Goal: Task Accomplishment & Management: Use online tool/utility

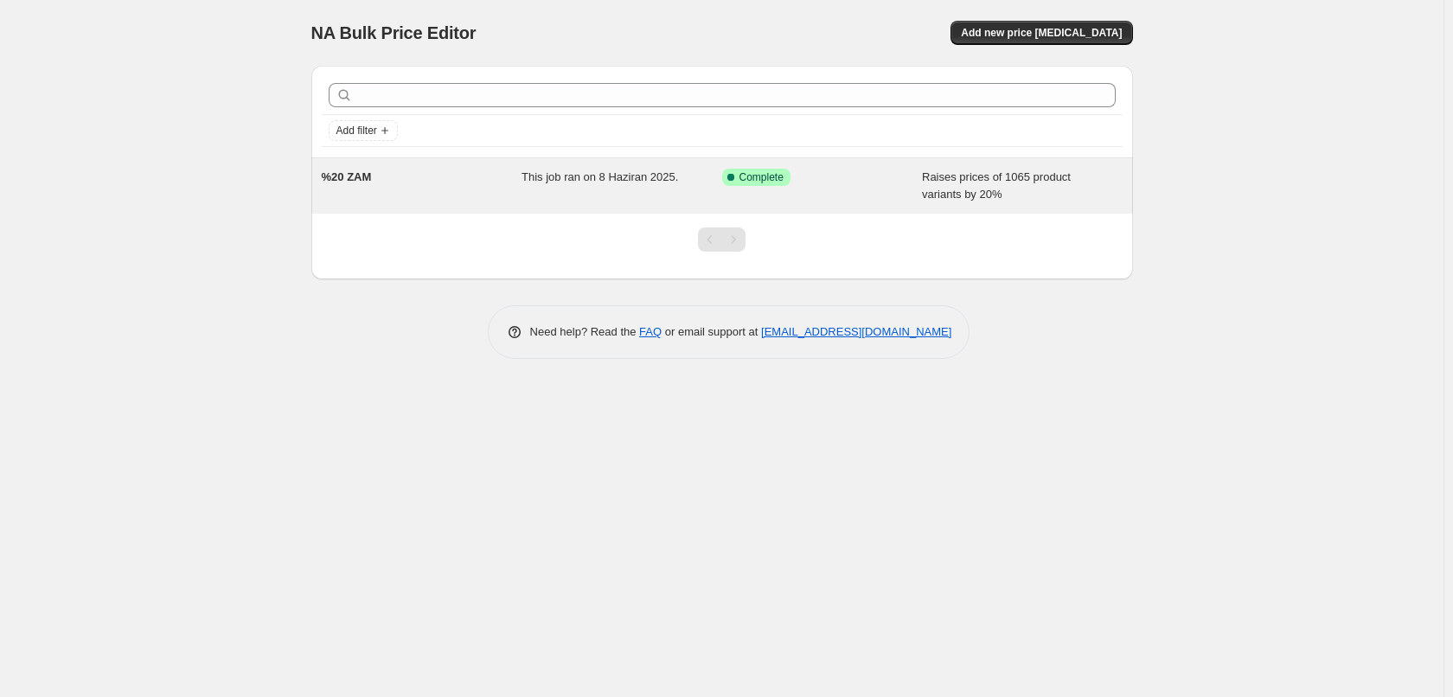
click at [499, 193] on div "%20 ZAM" at bounding box center [422, 186] width 201 height 35
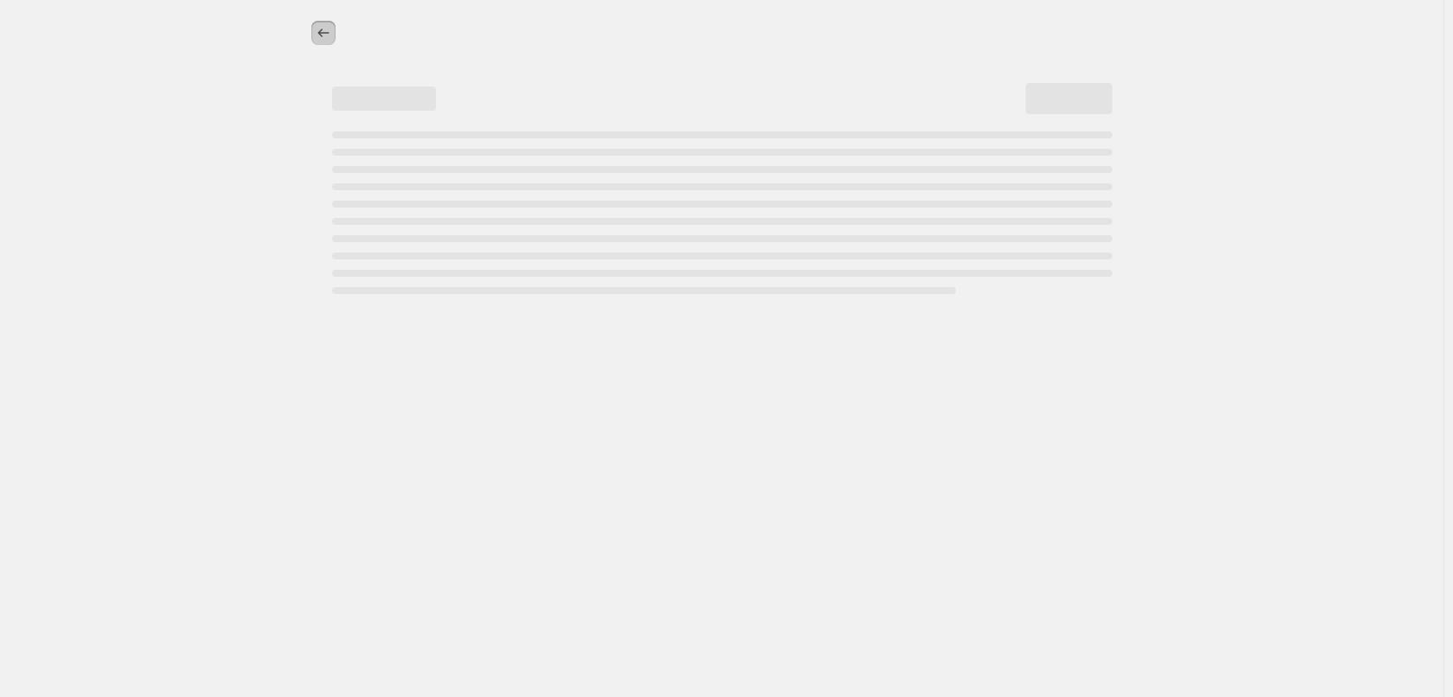
click at [323, 35] on icon "Price change jobs" at bounding box center [323, 32] width 17 height 17
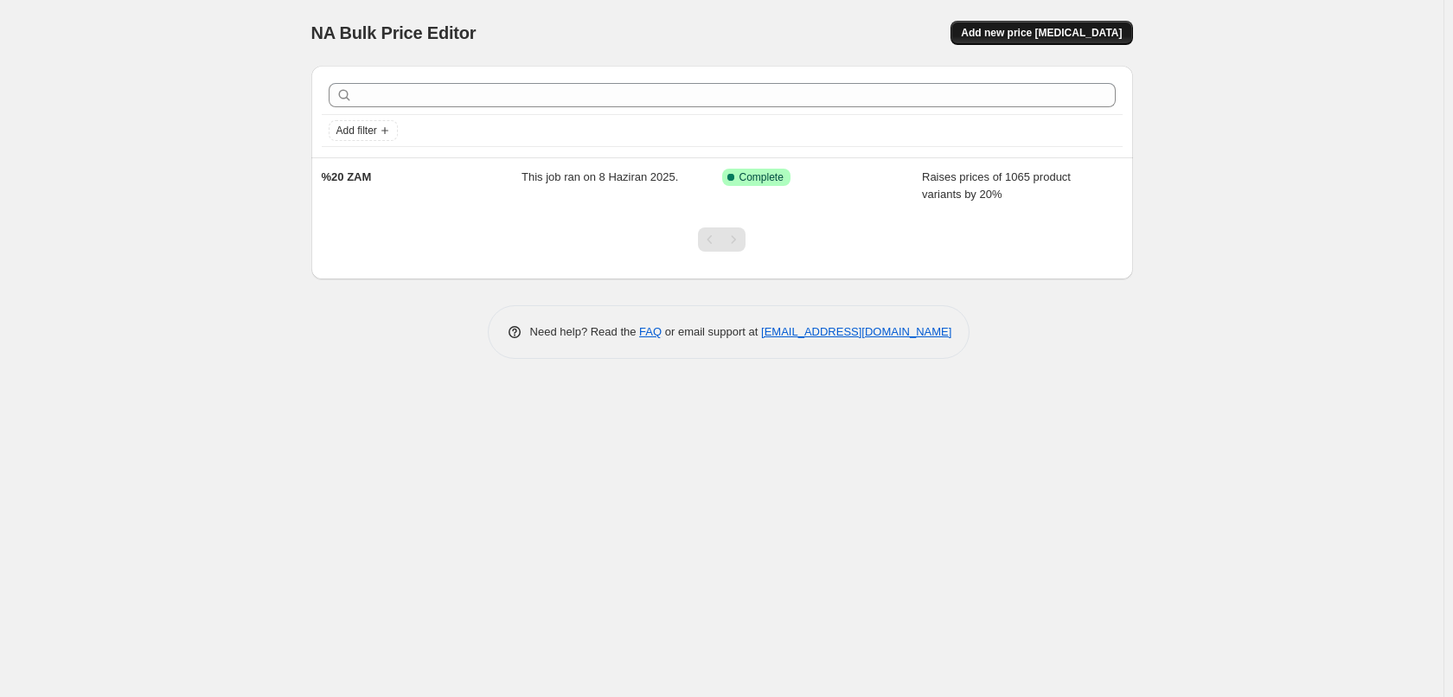
click at [1098, 40] on button "Add new price [MEDICAL_DATA]" at bounding box center [1042, 33] width 182 height 24
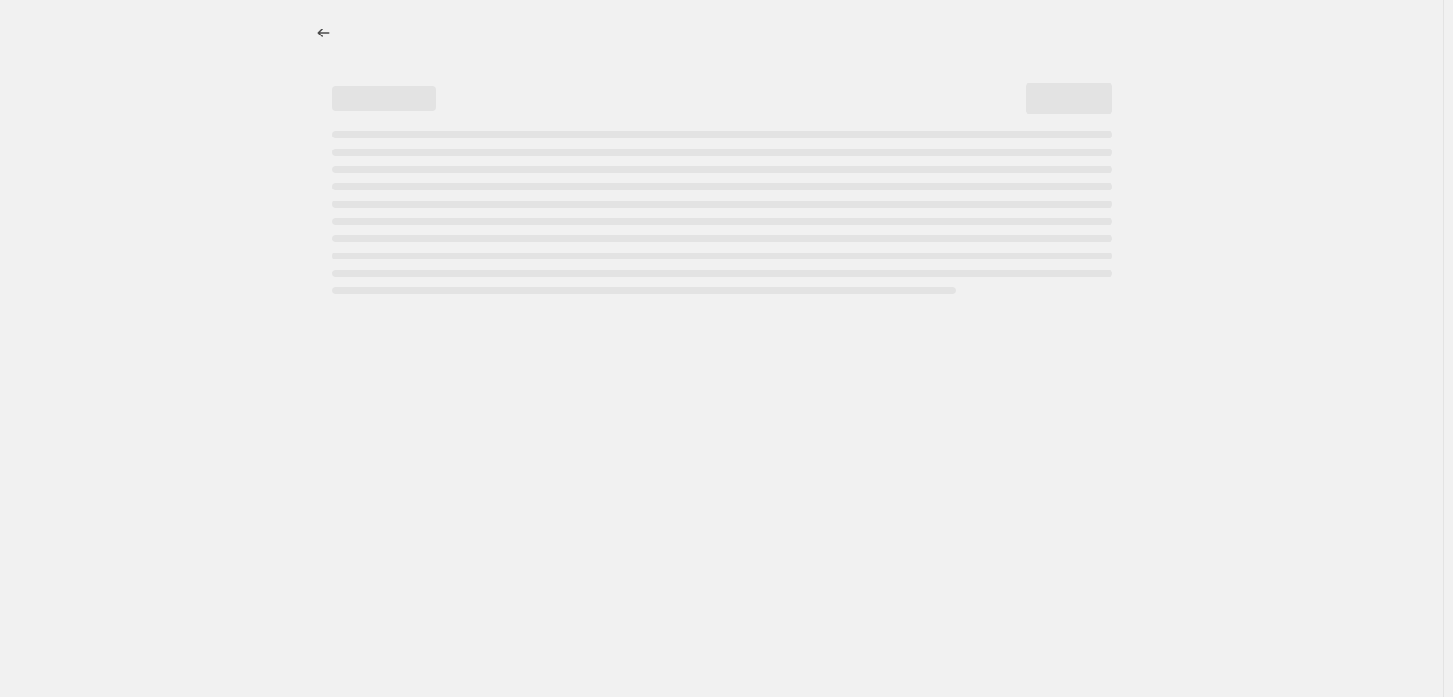
select select "percentage"
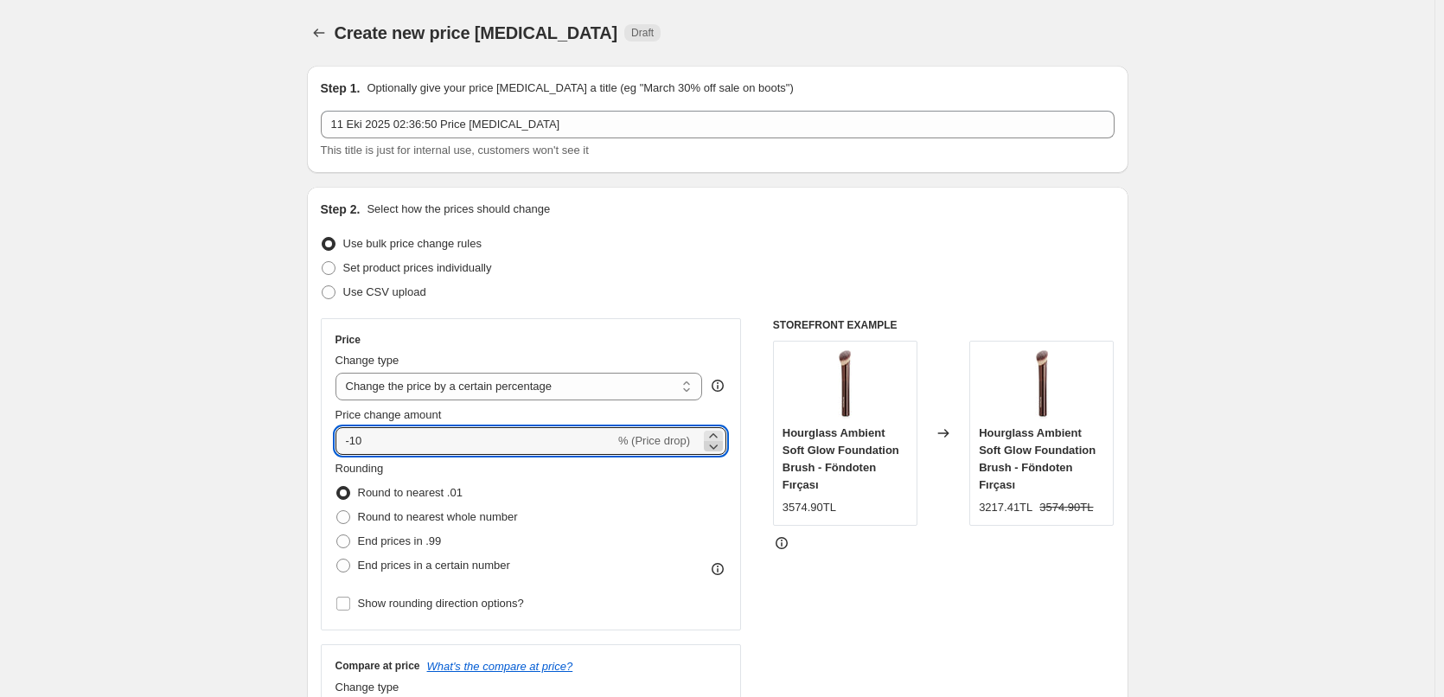
click at [717, 448] on icon at bounding box center [714, 447] width 9 height 5
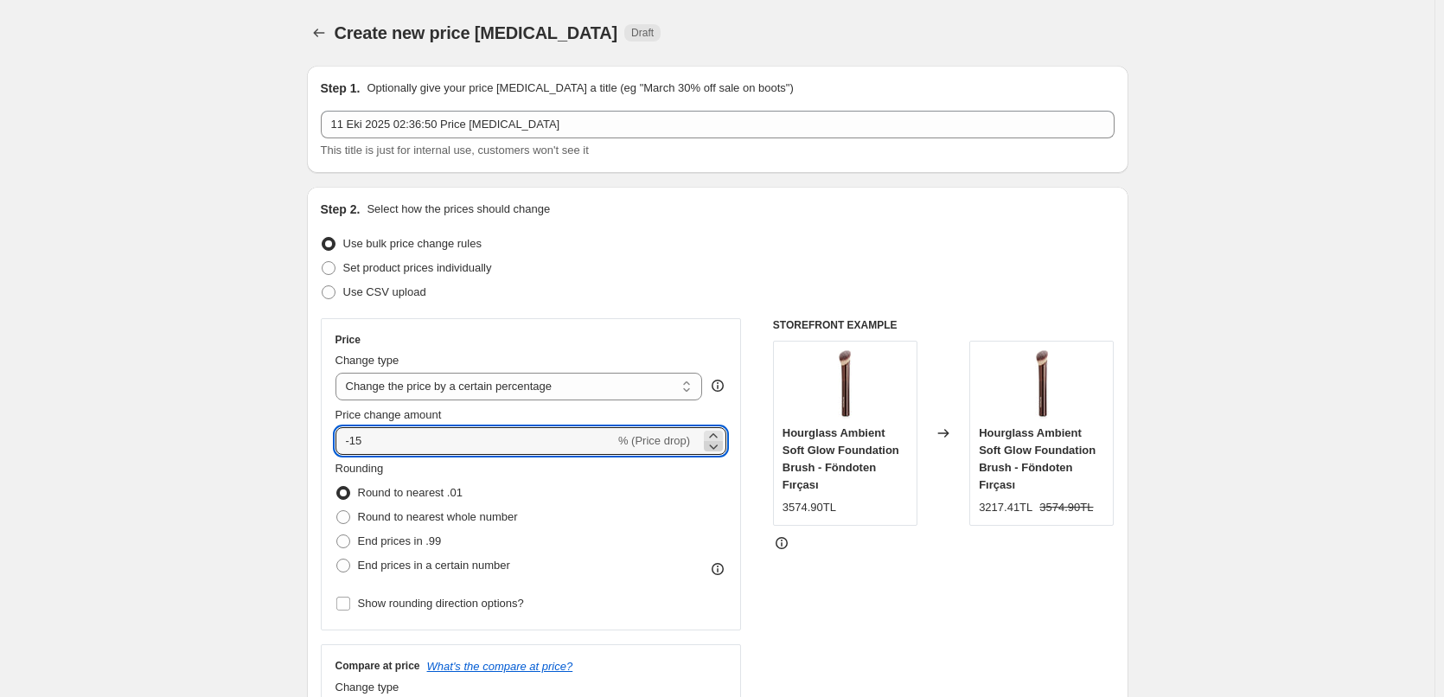
click at [717, 448] on icon at bounding box center [714, 447] width 9 height 5
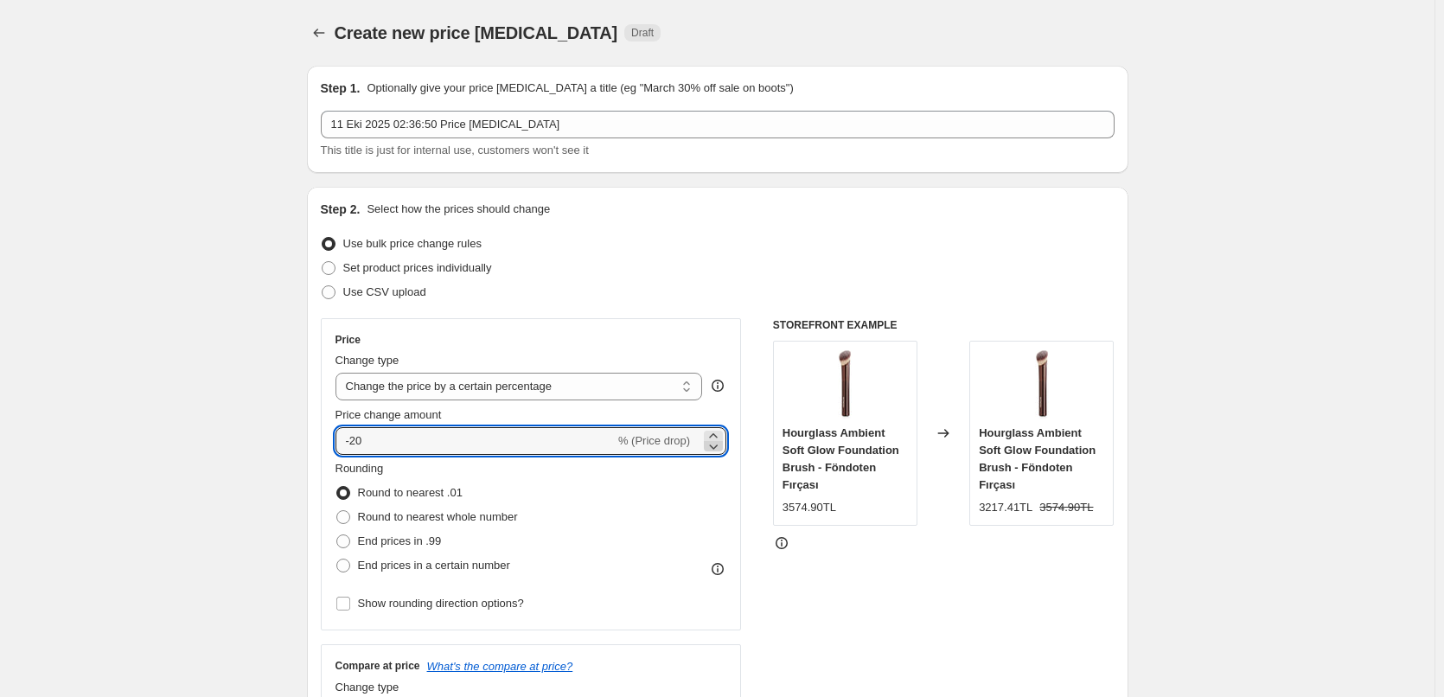
click at [714, 442] on icon at bounding box center [713, 446] width 17 height 17
click at [717, 432] on icon at bounding box center [713, 435] width 17 height 17
type input "-20"
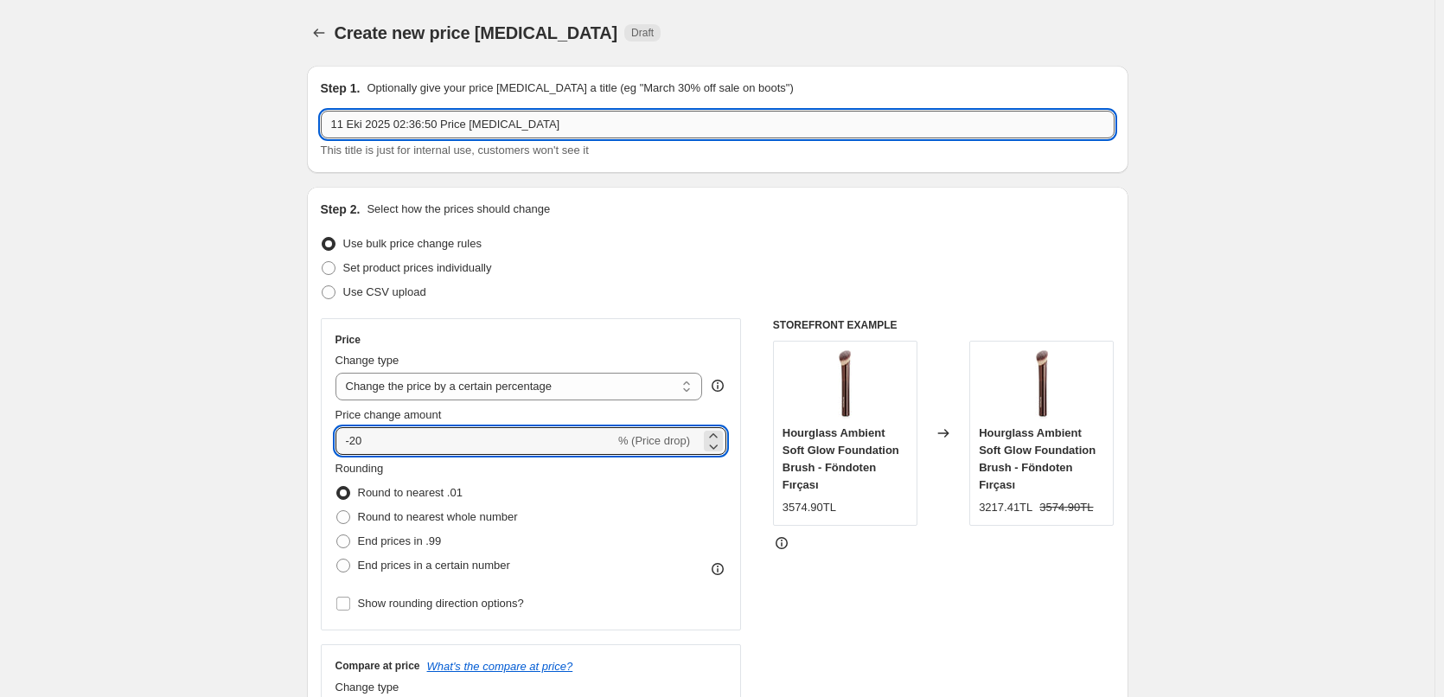
click at [577, 129] on input "11 Eki 2025 02:36:50 Price [MEDICAL_DATA]" at bounding box center [718, 125] width 794 height 28
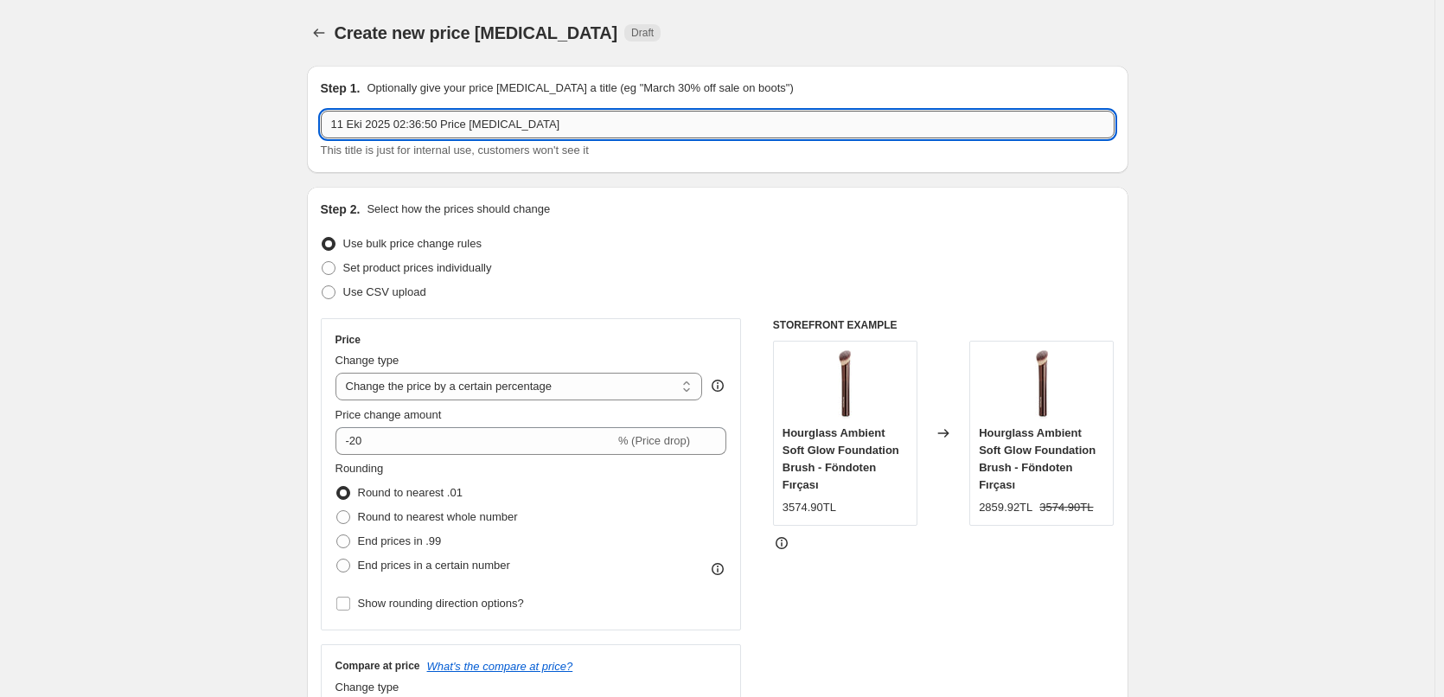
click at [577, 129] on input "11 Eki 2025 02:36:50 Price [MEDICAL_DATA]" at bounding box center [718, 125] width 794 height 28
click at [580, 128] on input "11 Eki 2025 02:36:50 Price [MEDICAL_DATA]" at bounding box center [718, 125] width 794 height 28
click at [582, 127] on input "11 Eki 2025 02:36:50 Price [MEDICAL_DATA]" at bounding box center [718, 125] width 794 height 28
type input "-"
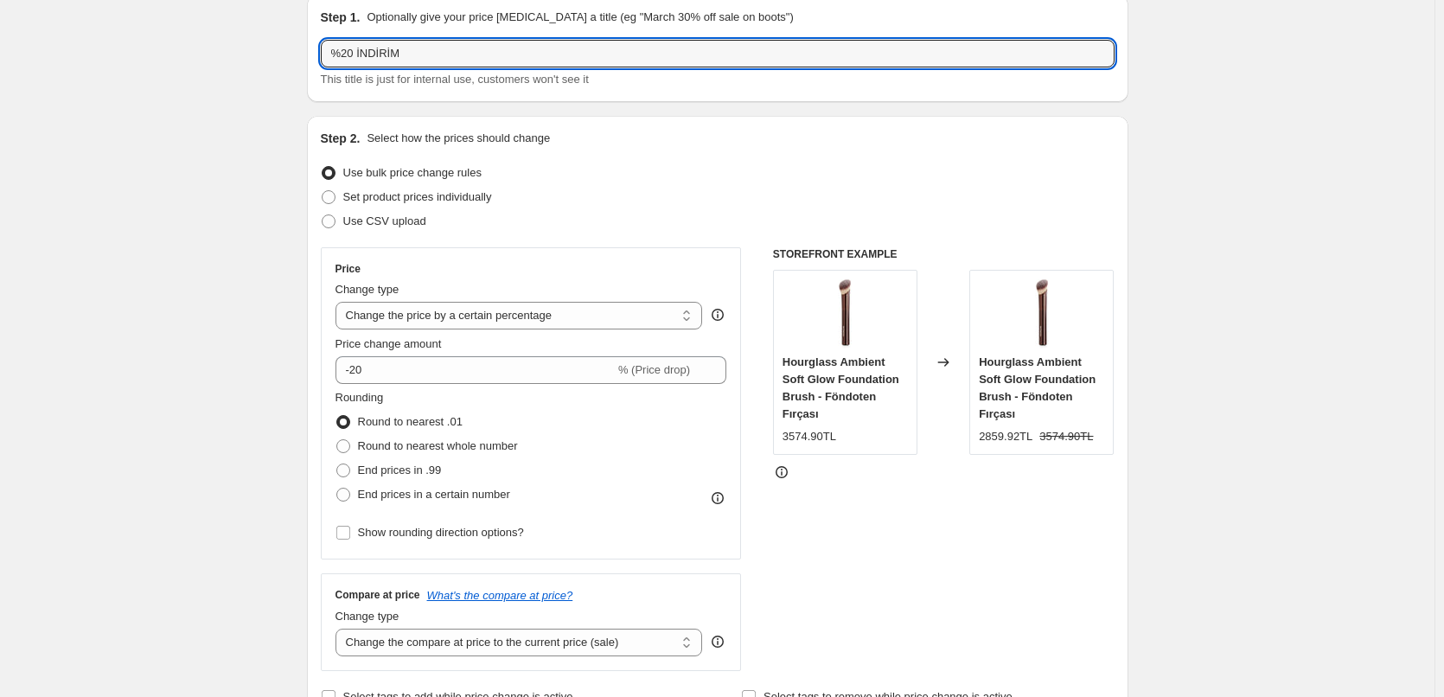
scroll to position [259, 0]
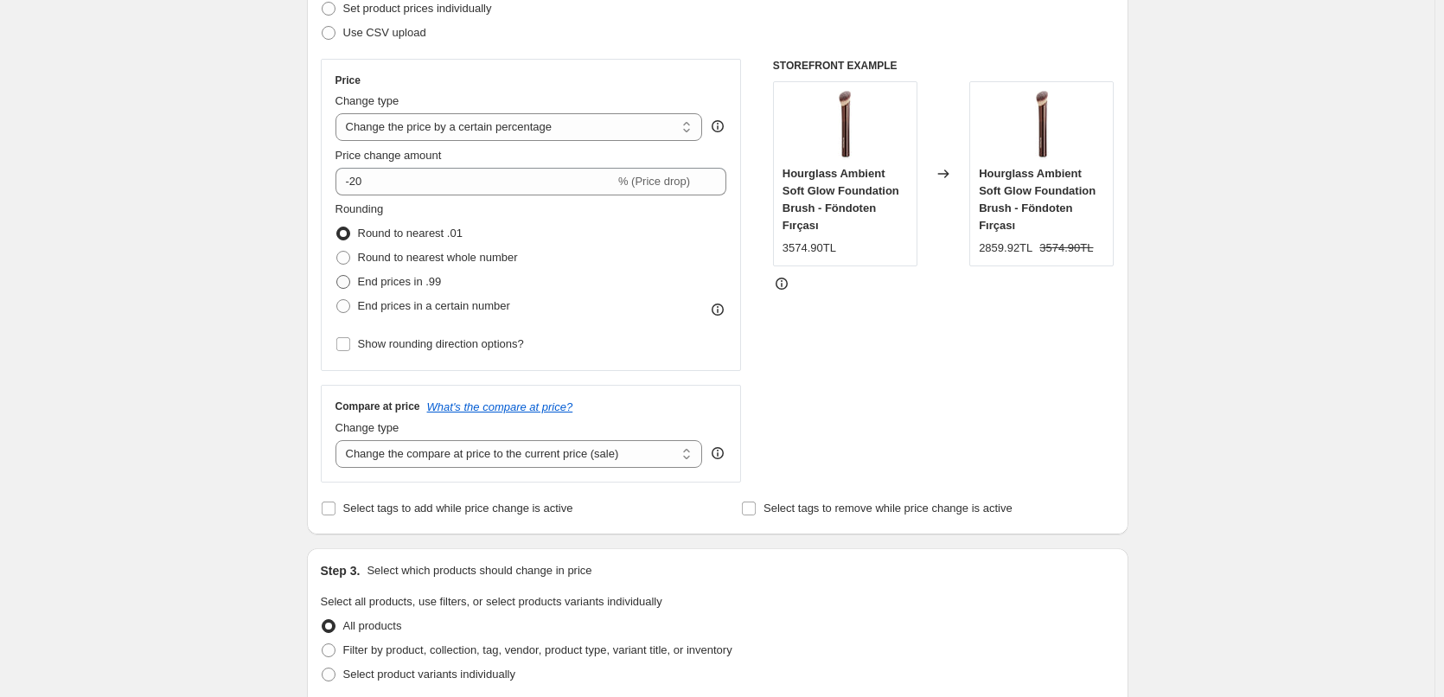
type input "%20 İNDİRİM"
click at [435, 292] on label "End prices in .99" at bounding box center [389, 282] width 106 height 24
click at [337, 276] on input "End prices in .99" at bounding box center [336, 275] width 1 height 1
radio input "true"
click at [436, 310] on span "End prices in a certain number" at bounding box center [434, 305] width 152 height 13
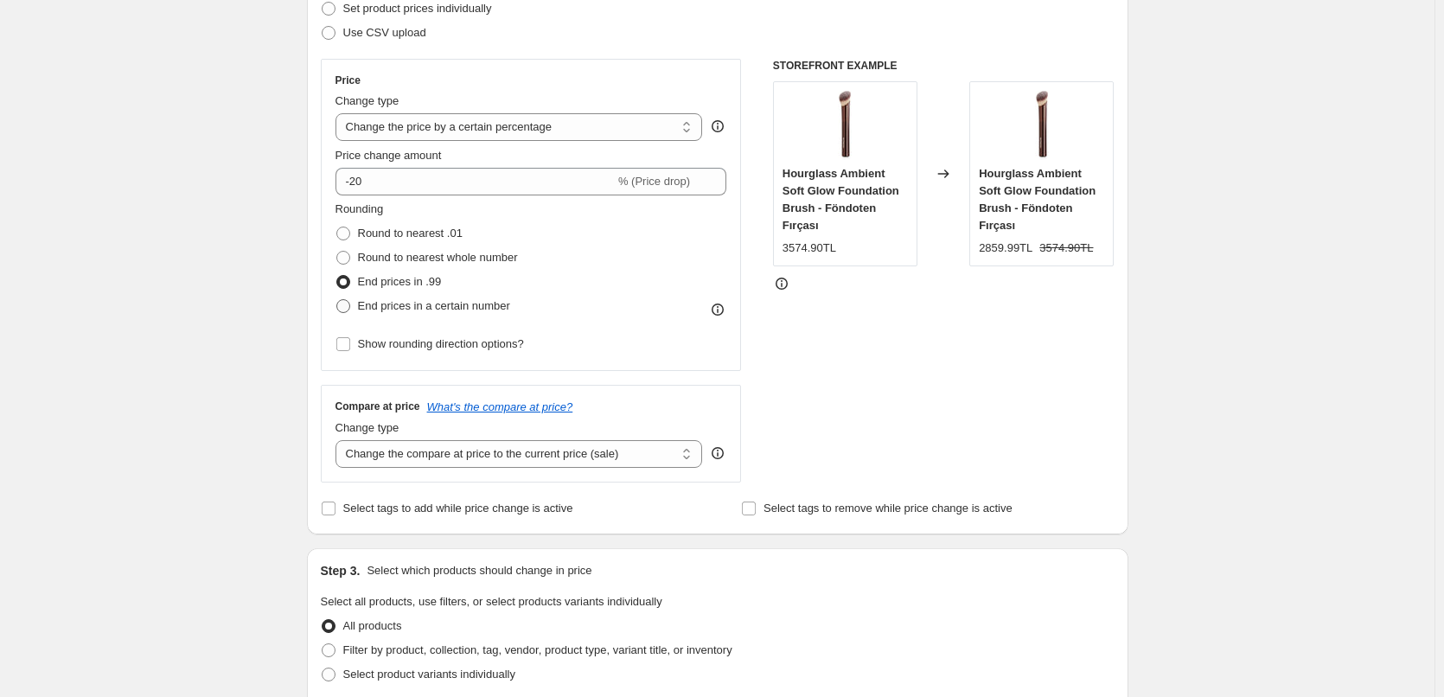
click at [337, 300] on input "End prices in a certain number" at bounding box center [336, 299] width 1 height 1
radio input "true"
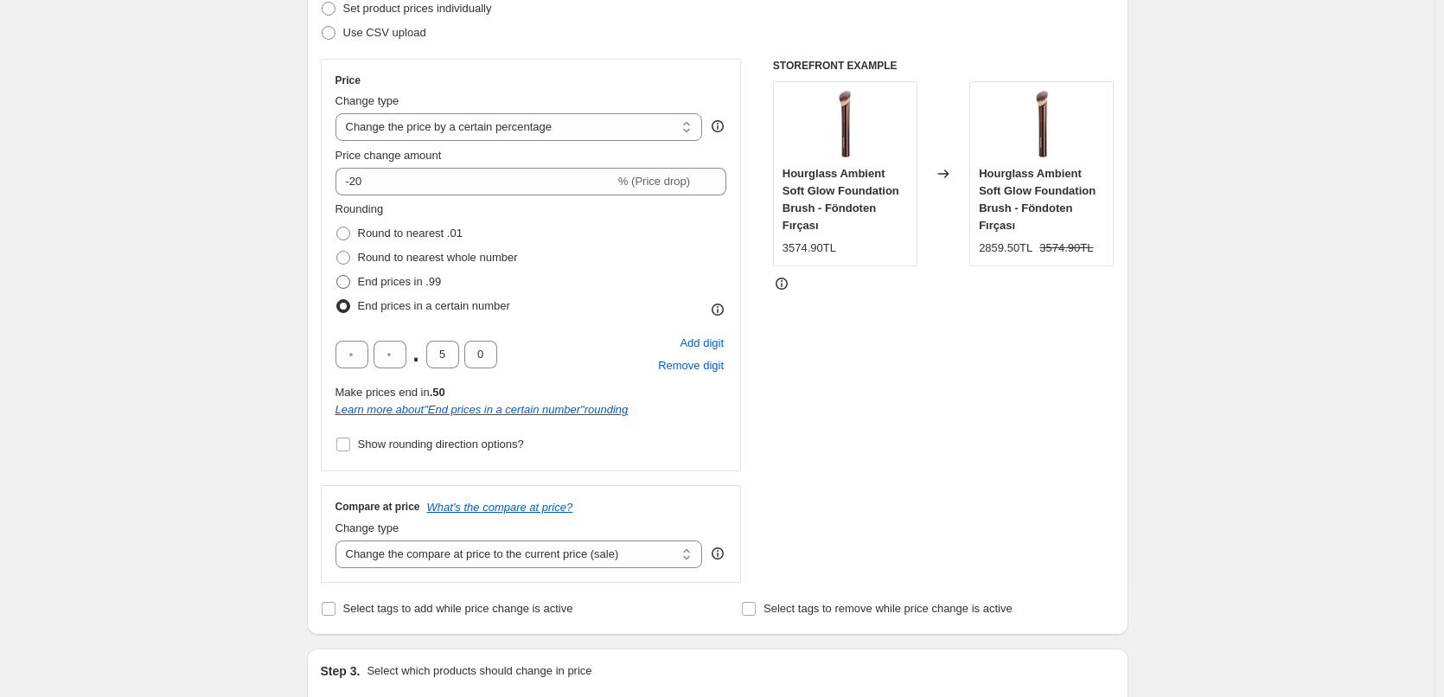
click at [424, 285] on span "End prices in .99" at bounding box center [400, 281] width 84 height 13
click at [337, 276] on input "End prices in .99" at bounding box center [336, 275] width 1 height 1
radio input "true"
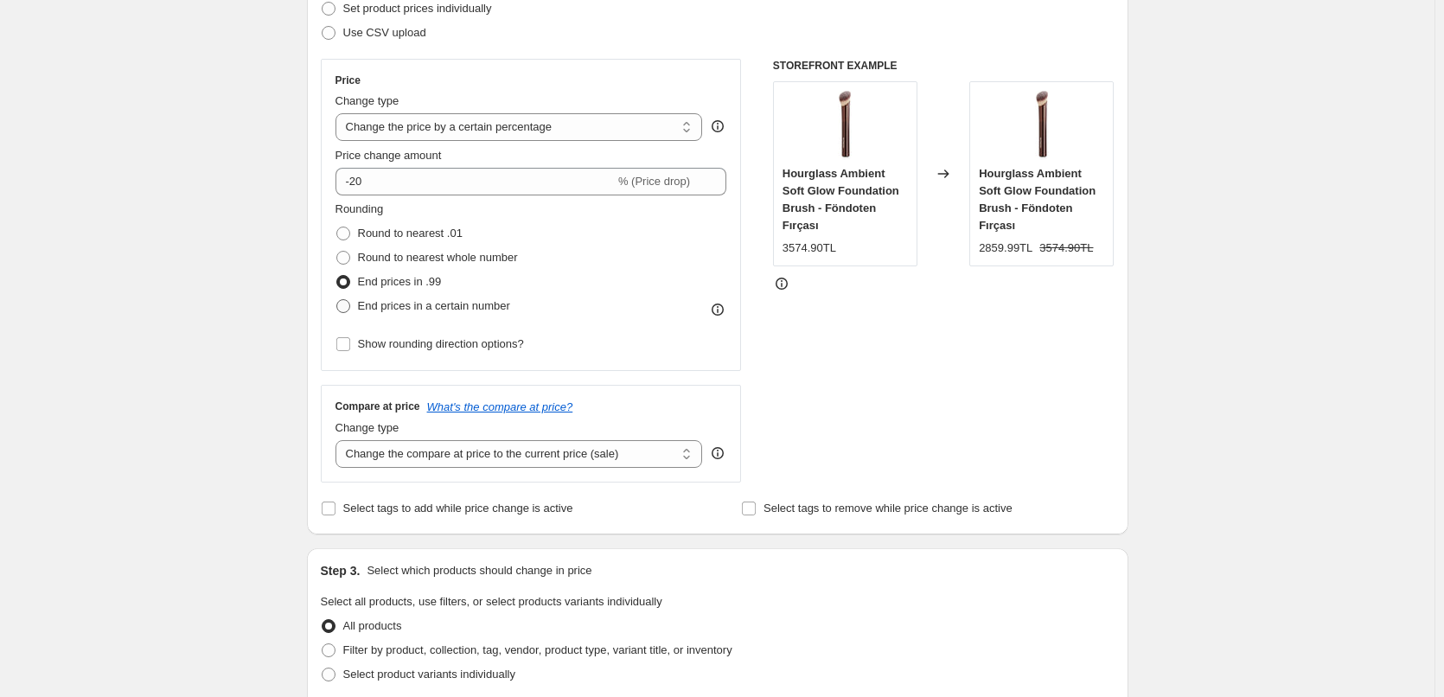
click at [423, 303] on span "End prices in a certain number" at bounding box center [434, 305] width 152 height 13
click at [337, 300] on input "End prices in a certain number" at bounding box center [336, 299] width 1 height 1
radio input "true"
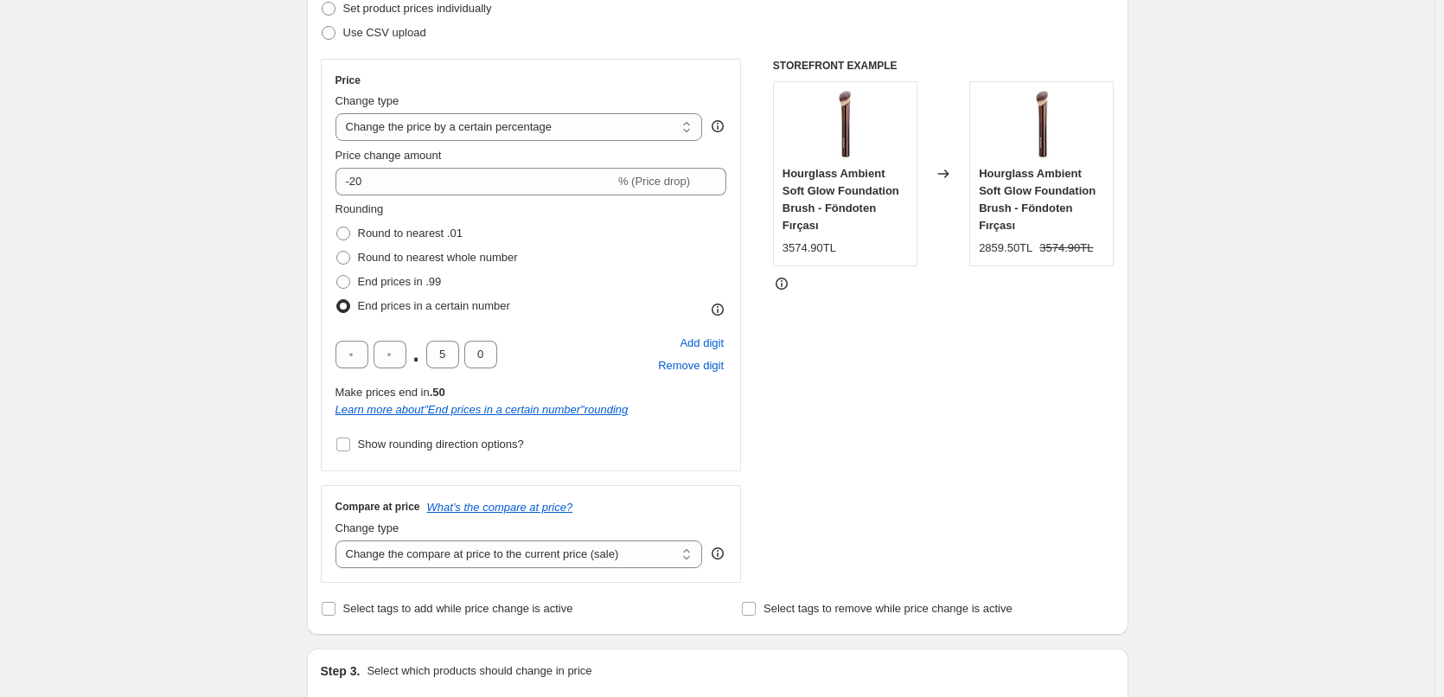
click at [464, 362] on div ". 5 0" at bounding box center [417, 355] width 162 height 28
click at [456, 361] on input "5" at bounding box center [442, 355] width 33 height 28
click at [456, 360] on input "5" at bounding box center [442, 355] width 33 height 28
type input "9"
click at [925, 383] on div "STOREFRONT EXAMPLE Hourglass Ambient Soft Glow Foundation Brush - Föndoten Fırç…" at bounding box center [944, 321] width 342 height 524
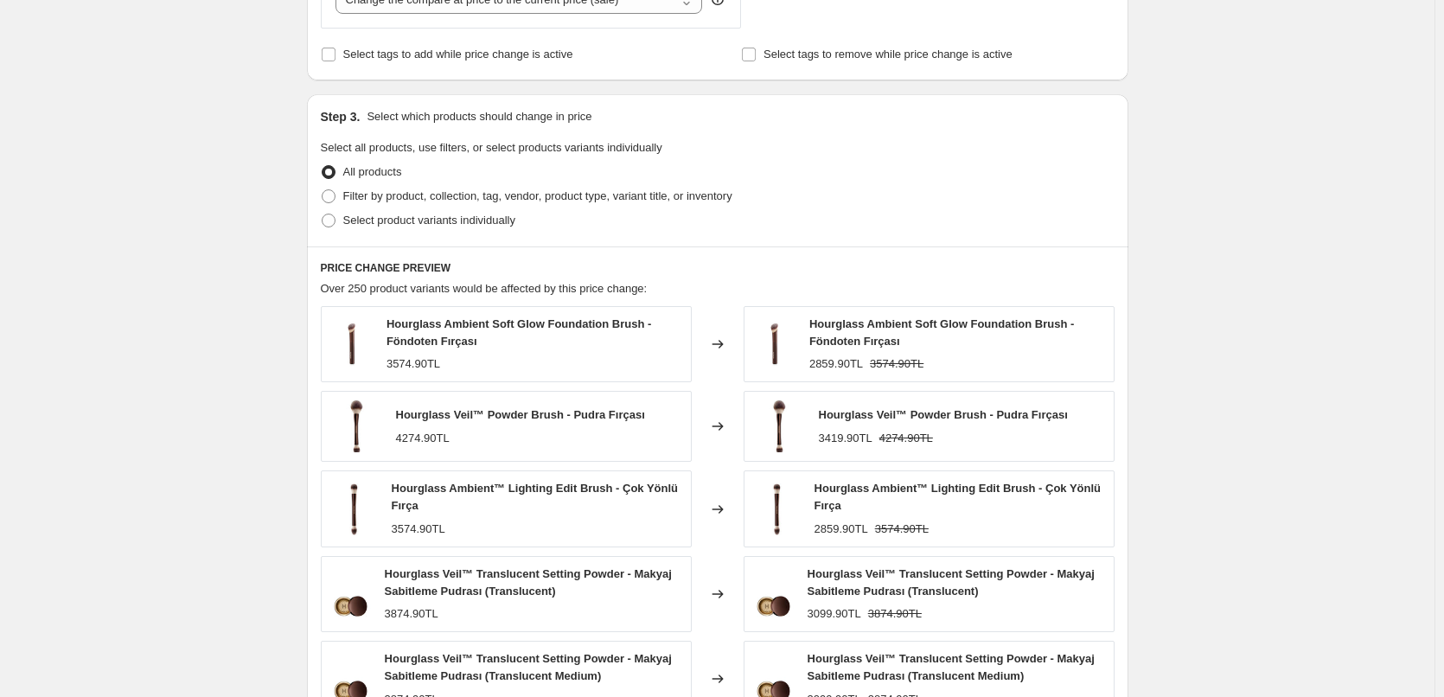
scroll to position [951, 0]
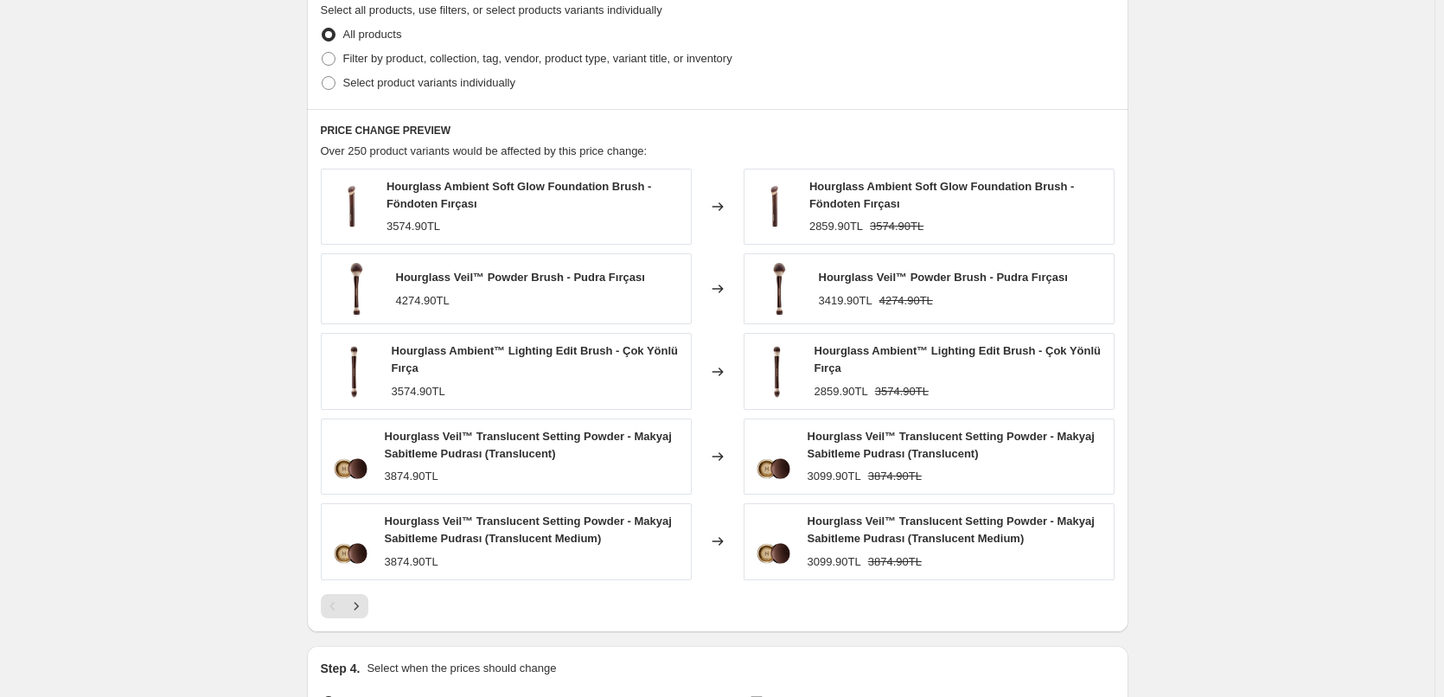
click at [343, 601] on div "Pagination" at bounding box center [333, 606] width 24 height 24
click at [356, 604] on icon "Next" at bounding box center [356, 606] width 17 height 17
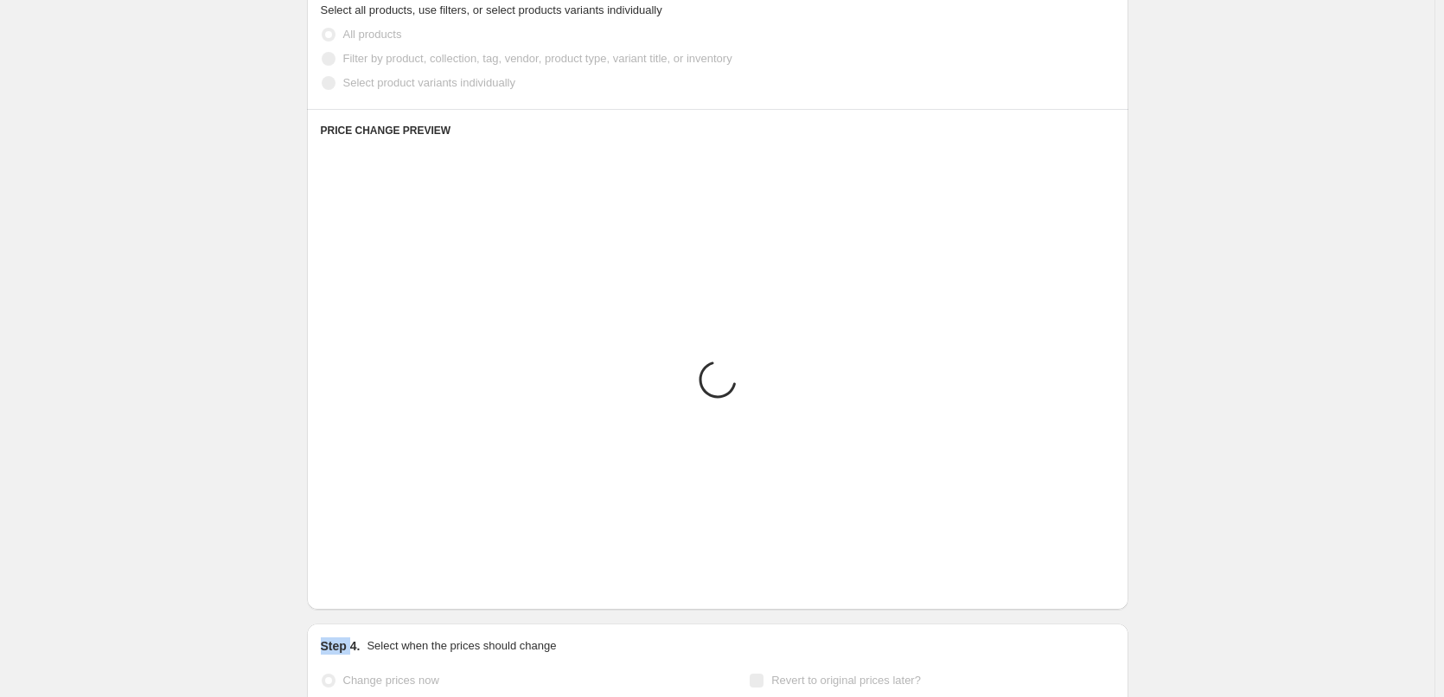
click at [357, 604] on div "PRICE CHANGE PREVIEW Placeholder Loading product variants... Loading... Placeho…" at bounding box center [718, 359] width 822 height 501
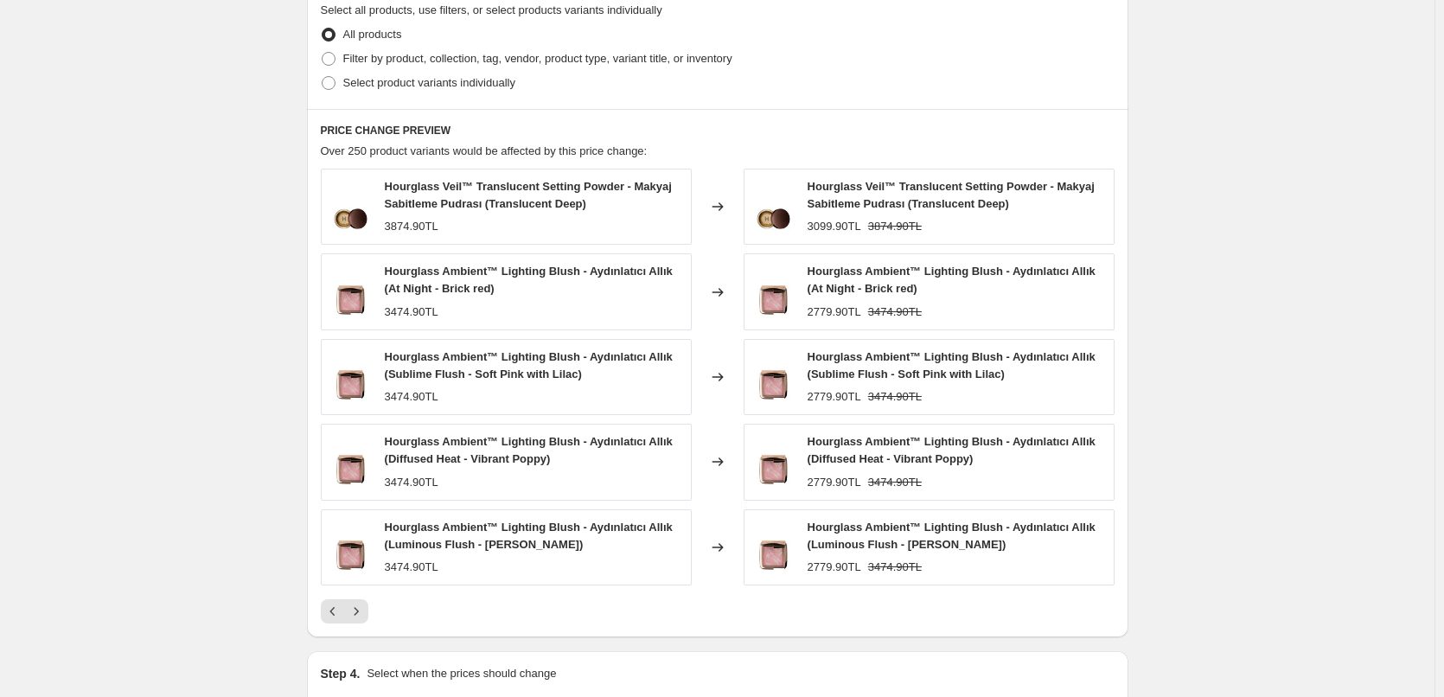
click at [477, 503] on div "Hourglass Veil™ Translucent Setting Powder - Makyaj Sabitleme Pudrası (Transluc…" at bounding box center [718, 377] width 794 height 417
drag, startPoint x: 351, startPoint y: 592, endPoint x: 350, endPoint y: 602, distance: 9.6
click at [349, 596] on div "Hourglass Veil™ Translucent Setting Powder - Makyaj Sabitleme Pudrası (Transluc…" at bounding box center [718, 396] width 794 height 455
click at [355, 607] on icon "Next" at bounding box center [356, 611] width 17 height 17
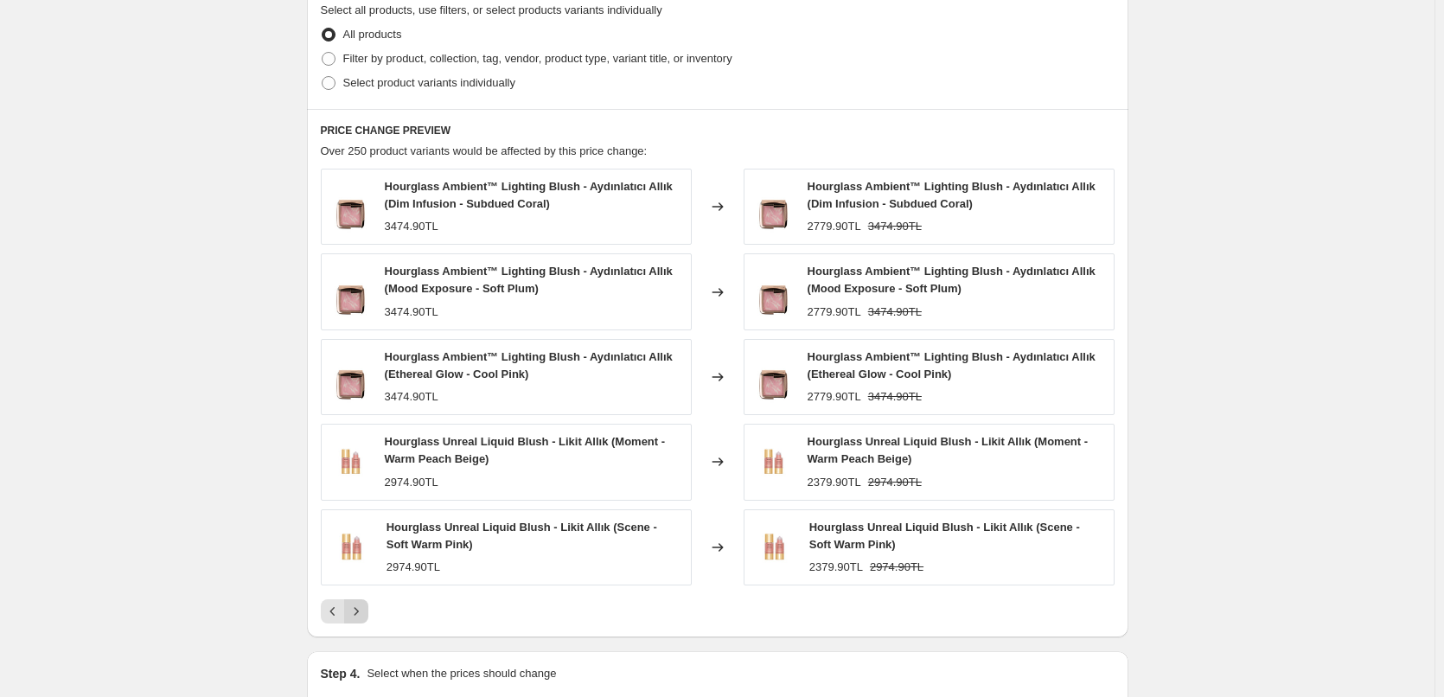
click at [368, 604] on button "Next" at bounding box center [356, 611] width 24 height 24
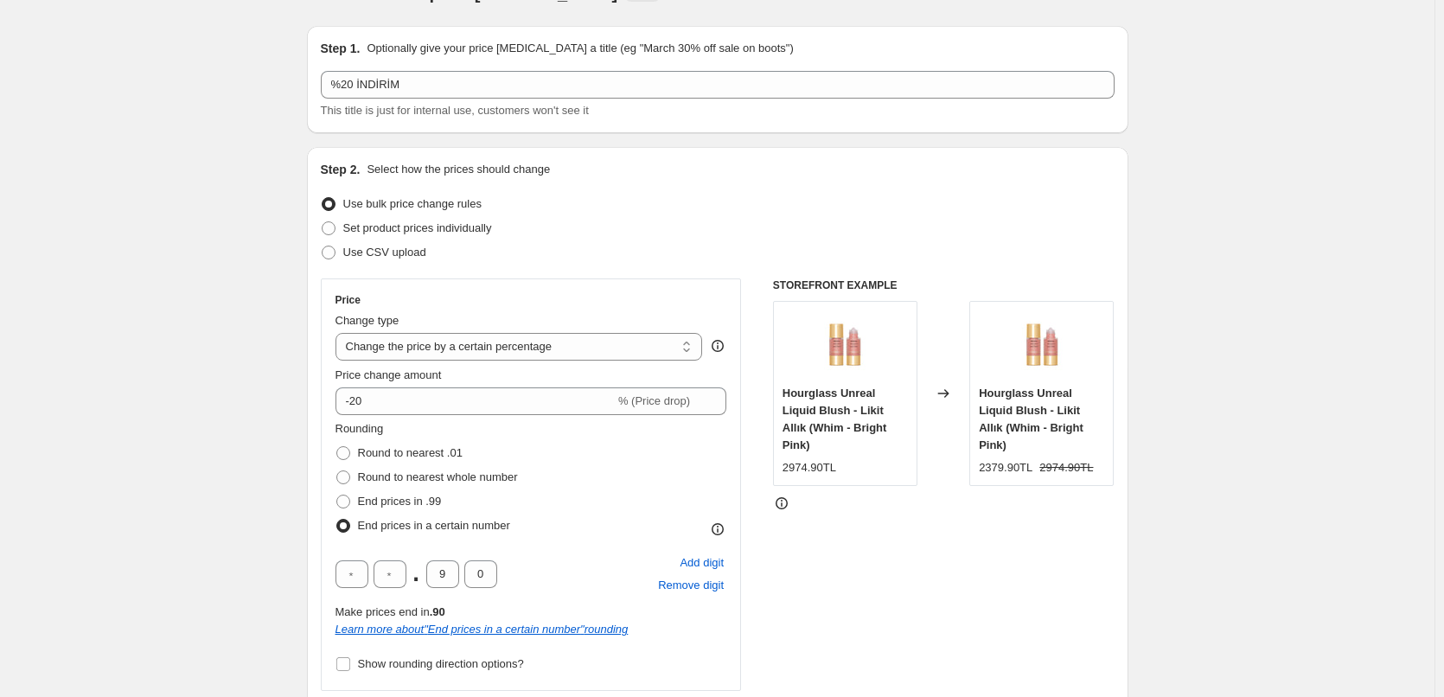
scroll to position [36, 0]
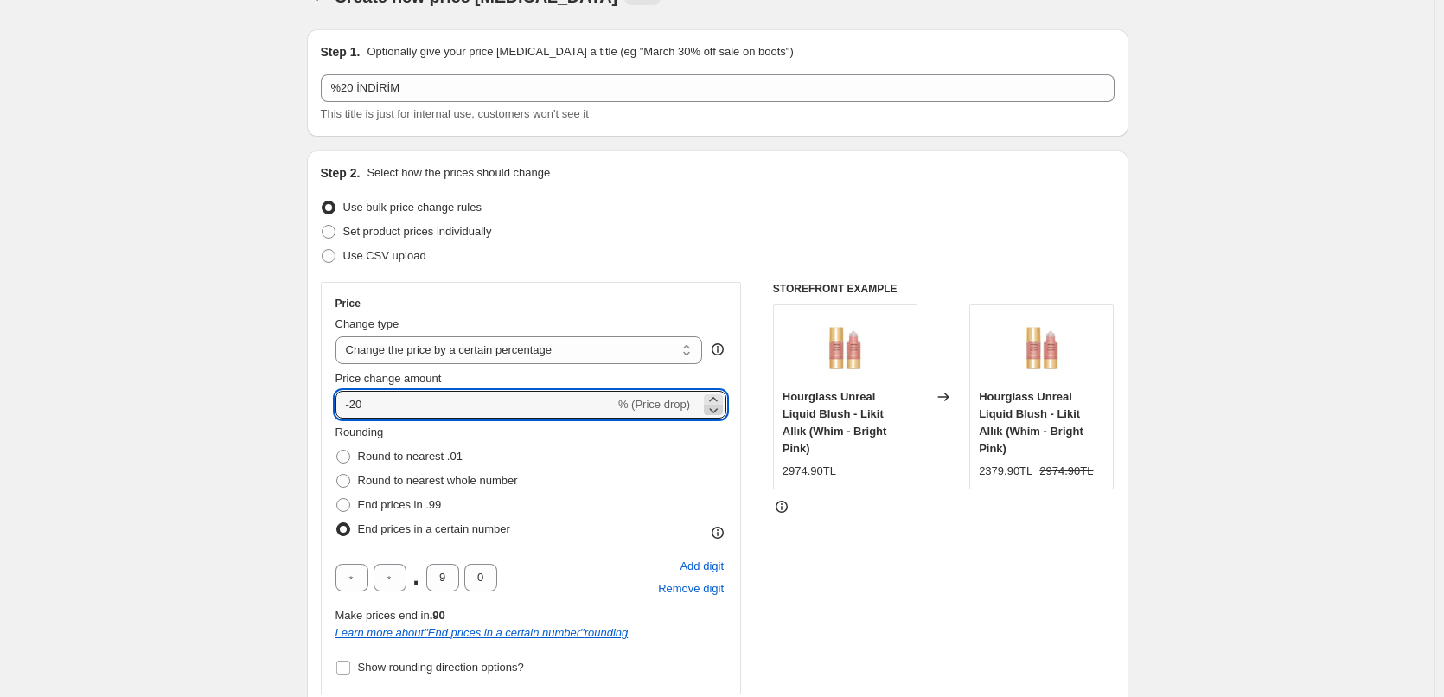
click at [710, 411] on icon at bounding box center [713, 409] width 17 height 17
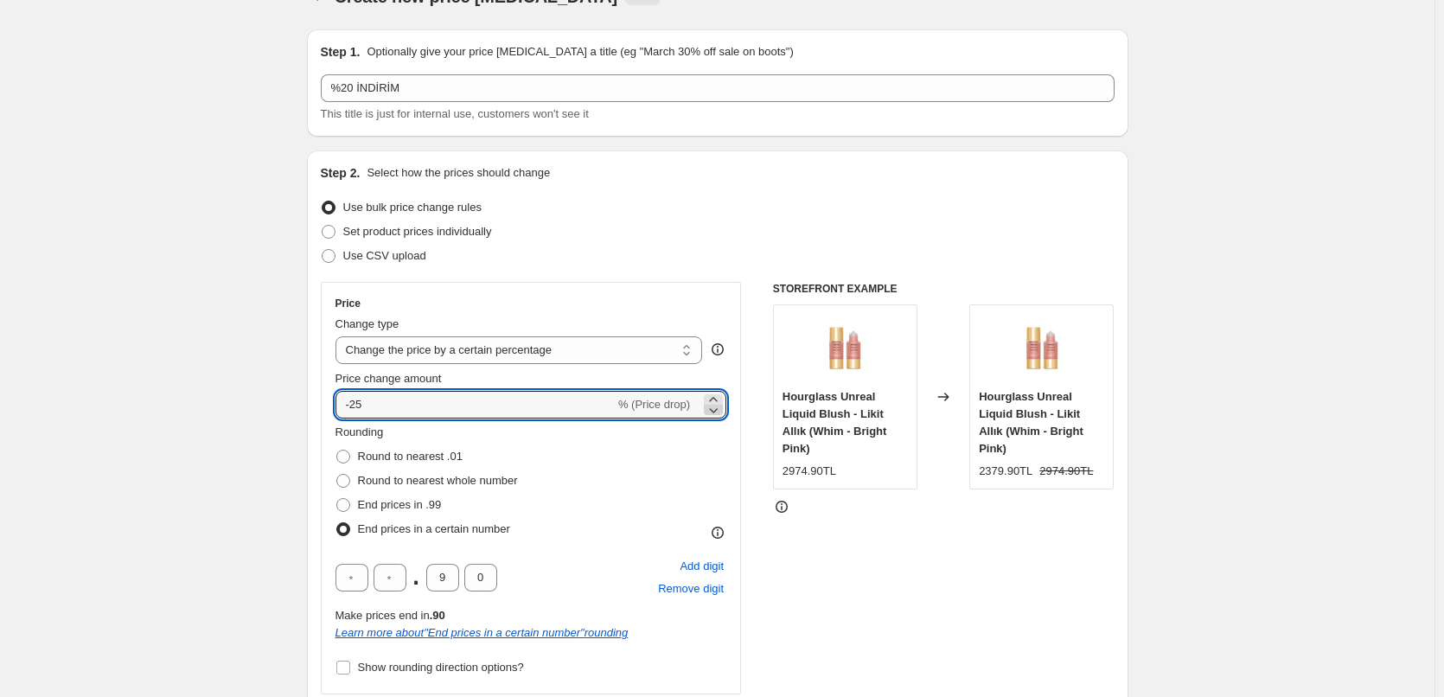
click at [710, 411] on icon at bounding box center [713, 409] width 17 height 17
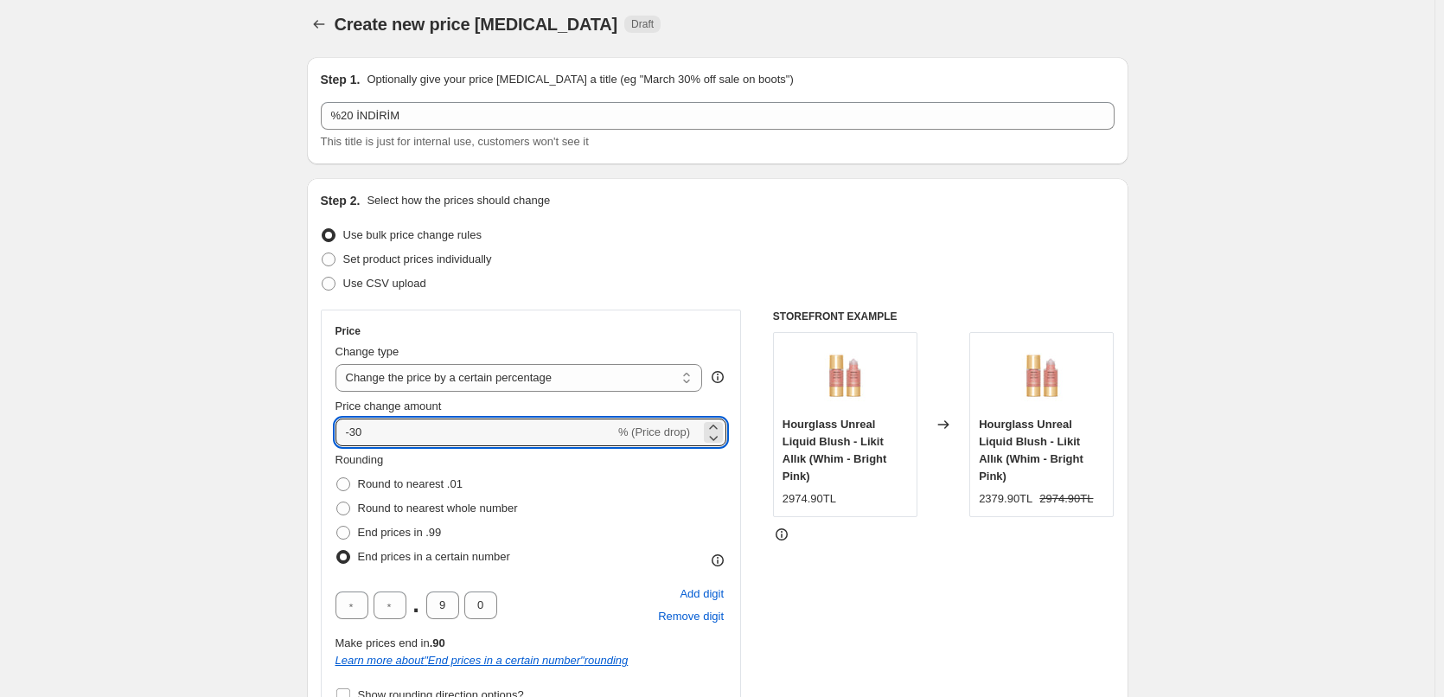
scroll to position [0, 0]
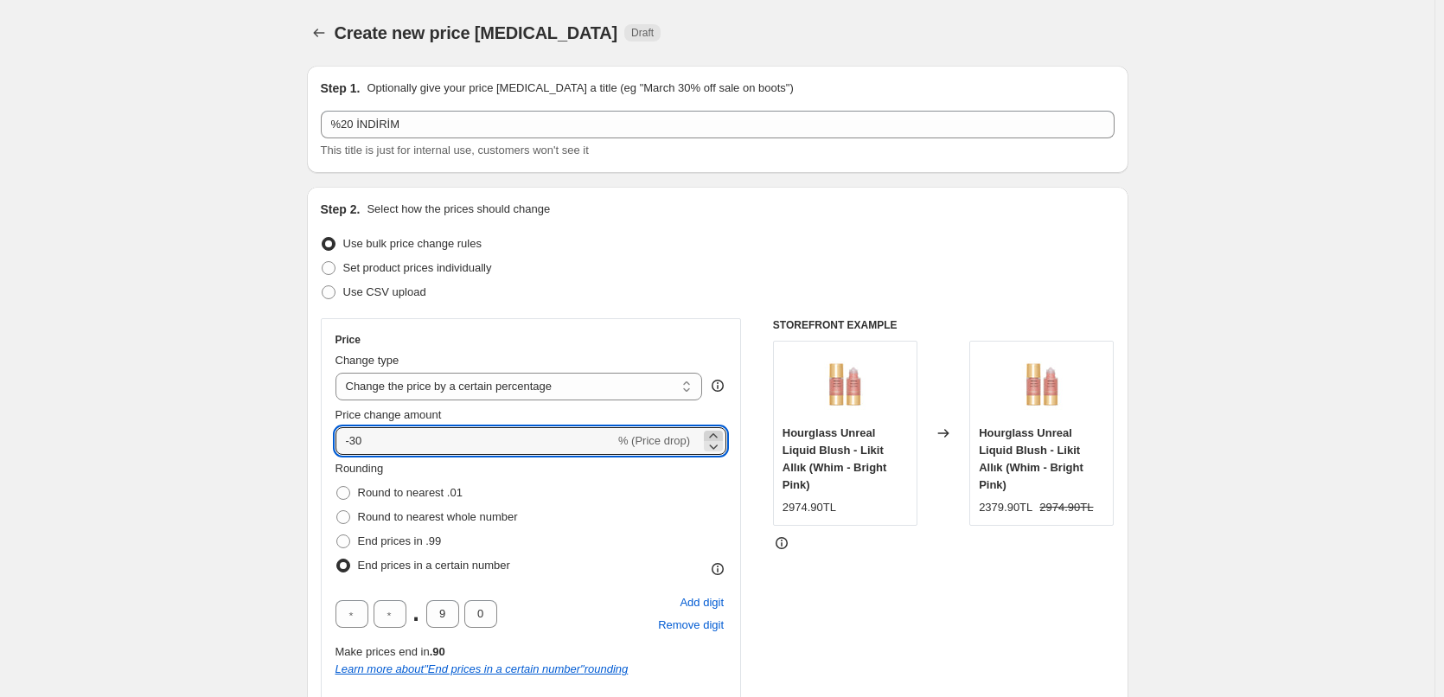
click at [721, 432] on icon at bounding box center [713, 435] width 17 height 17
click at [721, 431] on icon at bounding box center [713, 435] width 17 height 17
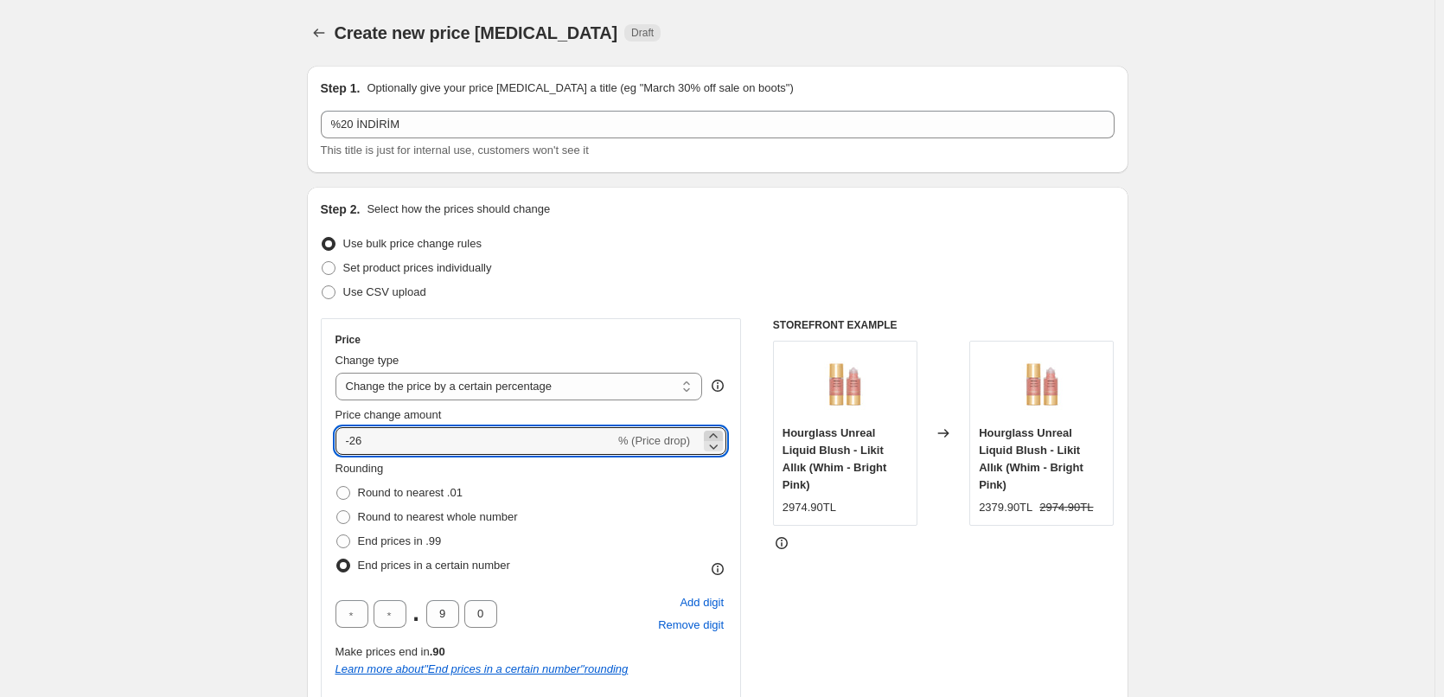
type input "-25"
click at [748, 420] on div "Price Change type Change the price to a certain amount Change the price by a ce…" at bounding box center [718, 580] width 794 height 524
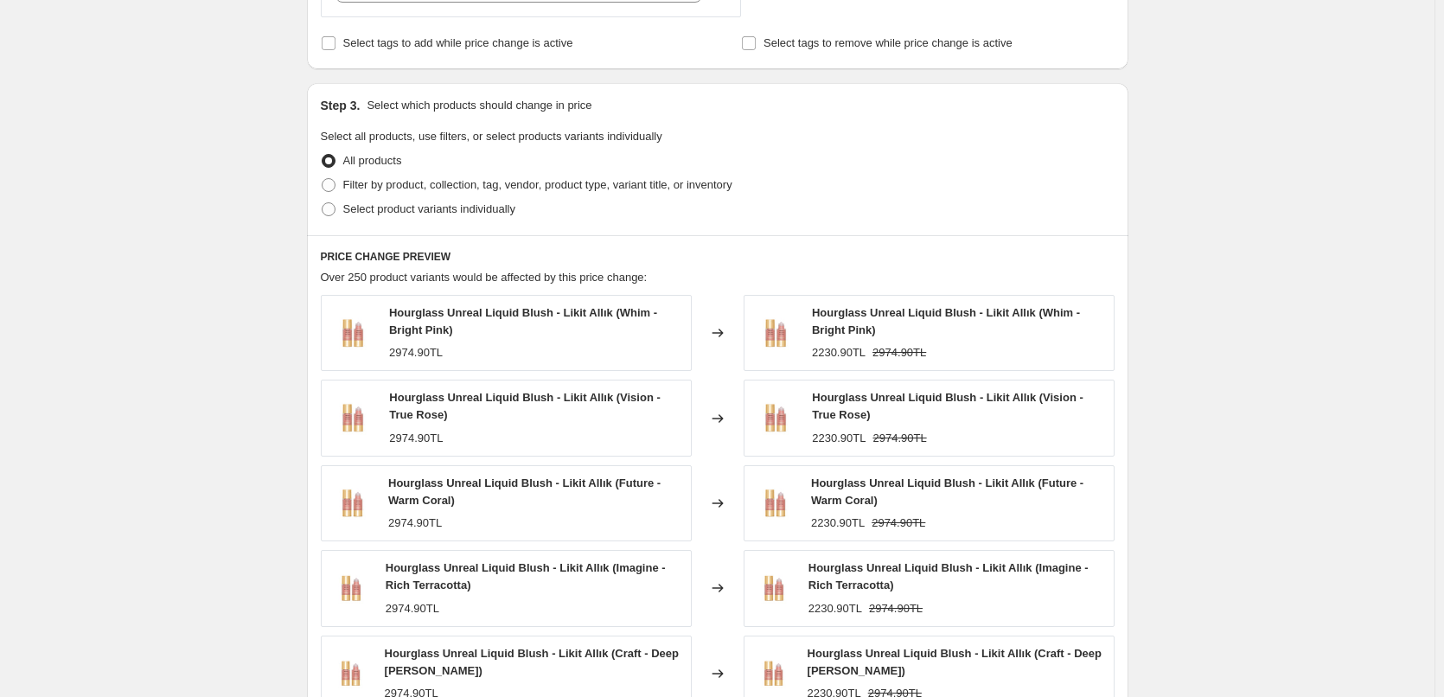
scroll to position [1161, 0]
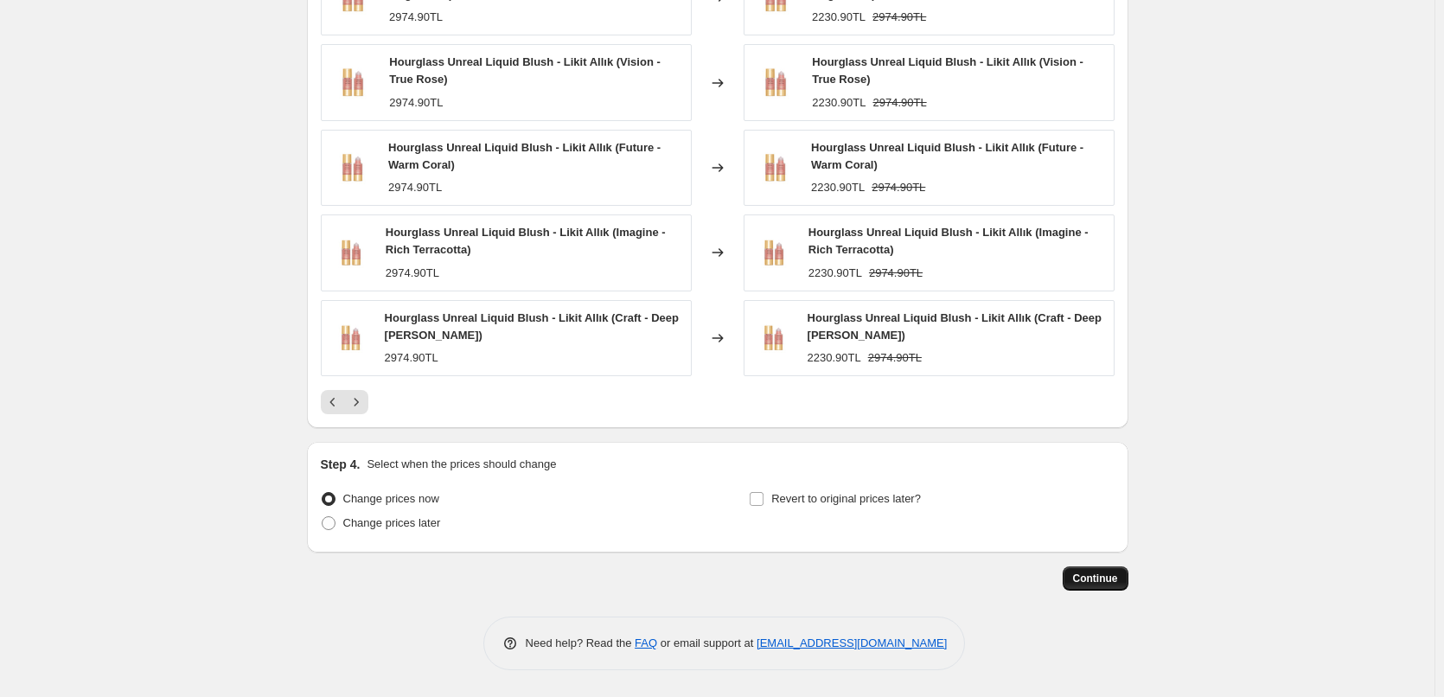
click at [1108, 573] on span "Continue" at bounding box center [1095, 579] width 45 height 14
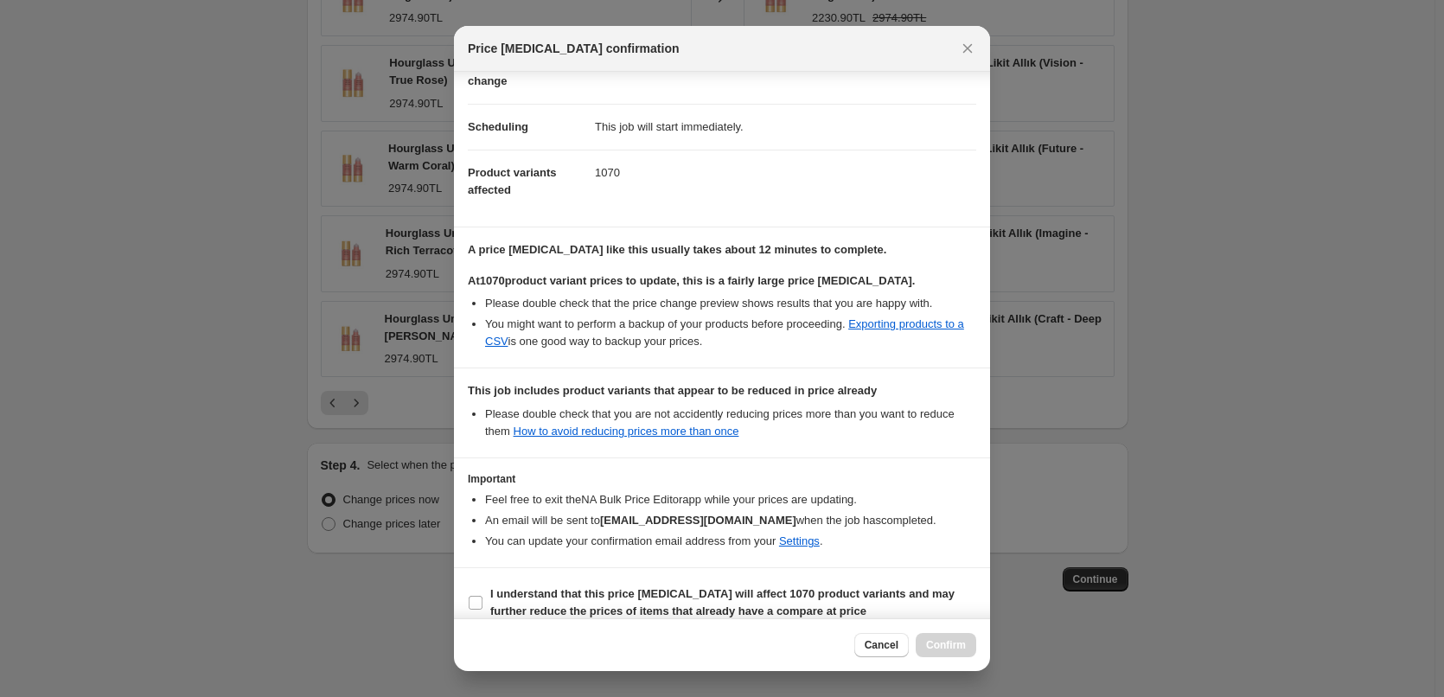
scroll to position [126, 0]
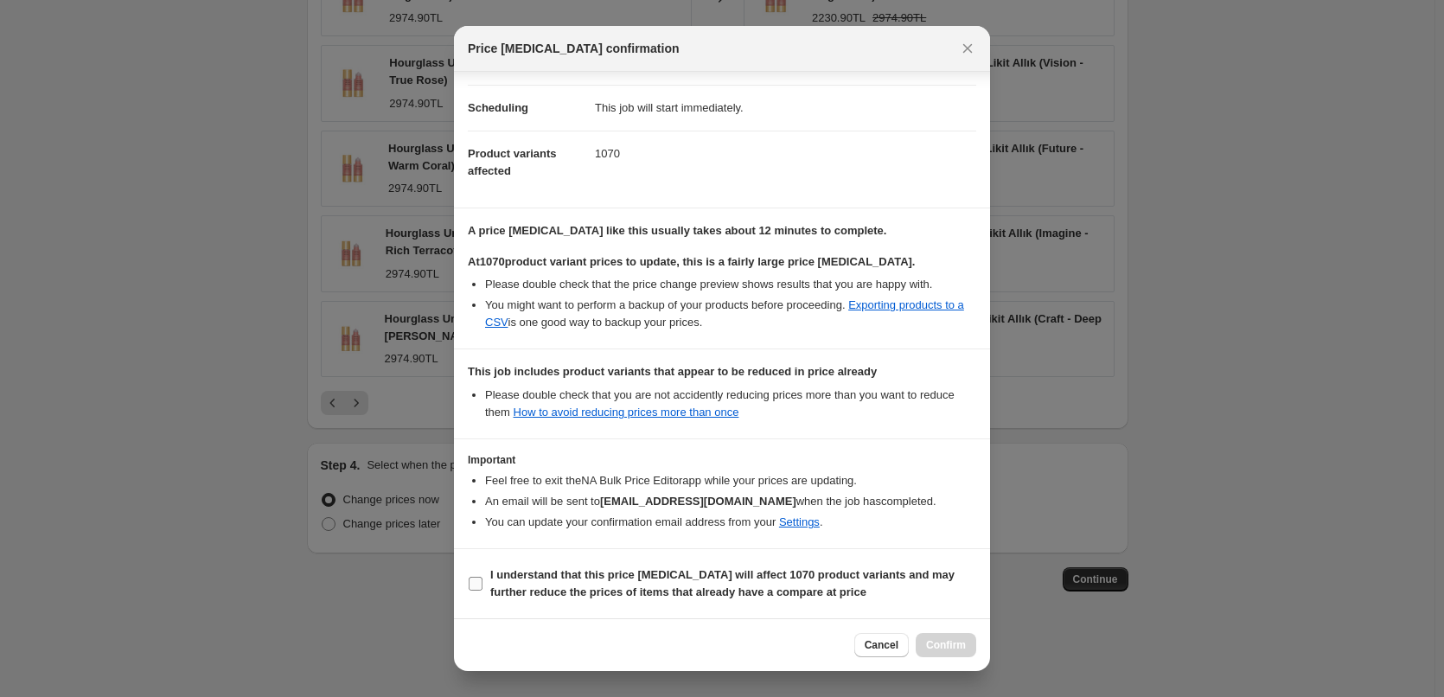
click at [496, 579] on b "I understand that this price [MEDICAL_DATA] will affect 1070 product variants a…" at bounding box center [722, 583] width 464 height 30
click at [483, 579] on input "I understand that this price [MEDICAL_DATA] will affect 1070 product variants a…" at bounding box center [476, 584] width 14 height 14
checkbox input "true"
click at [946, 642] on span "Confirm" at bounding box center [946, 645] width 40 height 14
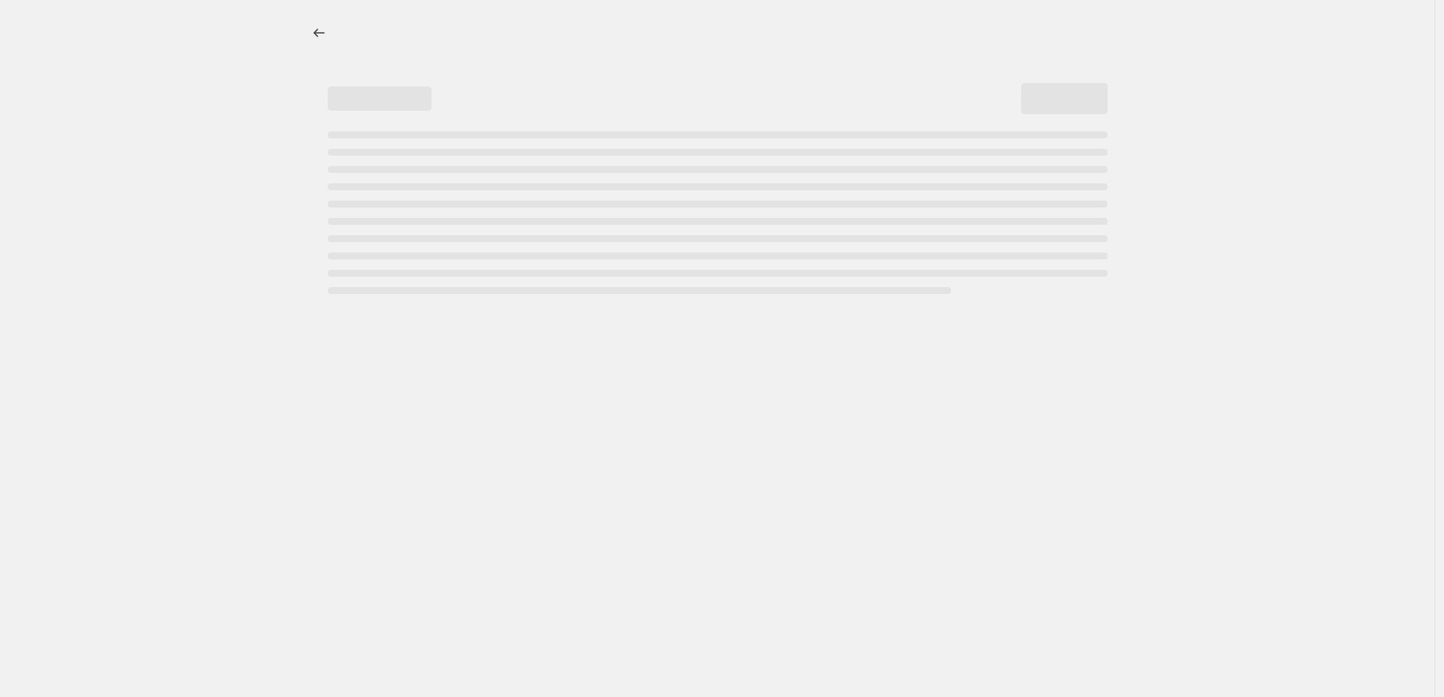
select select "percentage"
